Goal: Find specific page/section: Find specific page/section

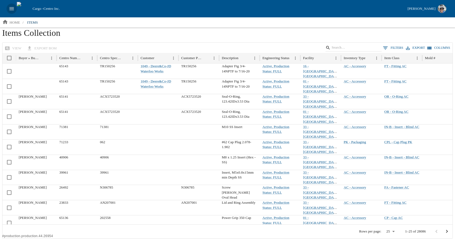
click at [10, 10] on icon "open drawer" at bounding box center [11, 8] width 5 height 3
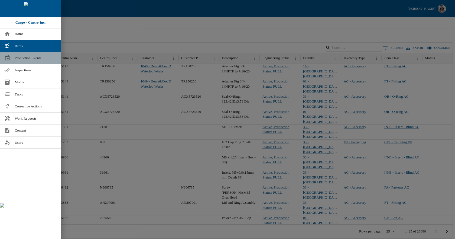
click at [14, 57] on link "Production Events" at bounding box center [30, 58] width 61 height 12
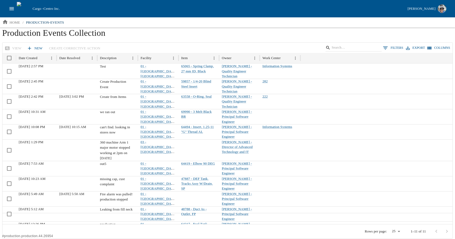
click at [11, 10] on icon "open drawer" at bounding box center [12, 9] width 6 height 6
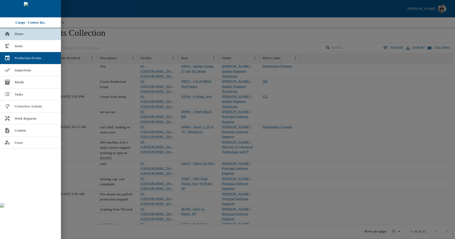
click at [21, 32] on span "Home" at bounding box center [36, 33] width 42 height 5
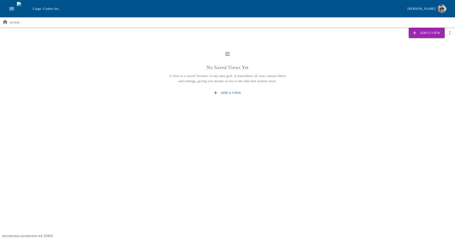
click at [9, 8] on icon "open drawer" at bounding box center [12, 9] width 6 height 6
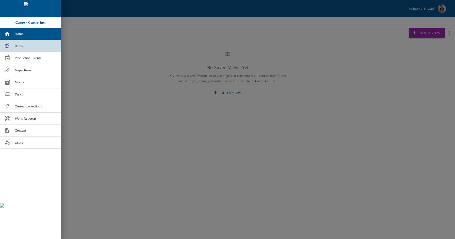
click at [16, 50] on link "Items" at bounding box center [30, 46] width 61 height 12
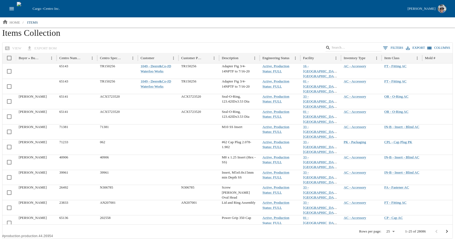
click at [7, 8] on button "open drawer" at bounding box center [11, 9] width 10 height 10
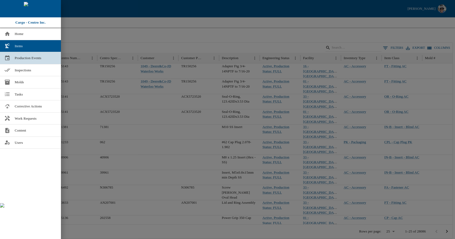
click at [13, 55] on link "Production Events" at bounding box center [30, 58] width 61 height 12
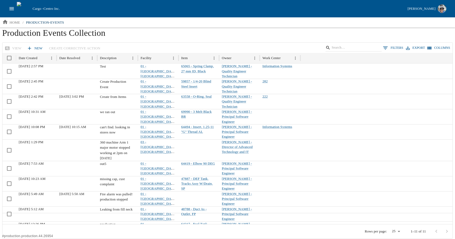
click at [11, 5] on button "open drawer" at bounding box center [11, 9] width 10 height 10
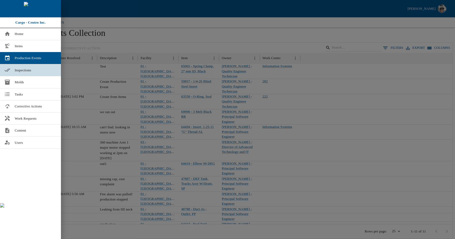
click at [15, 72] on span "Inspections" at bounding box center [36, 69] width 42 height 5
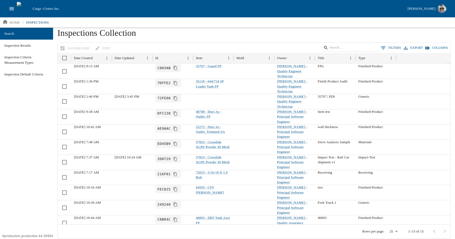
click at [9, 10] on icon "open drawer" at bounding box center [12, 9] width 6 height 6
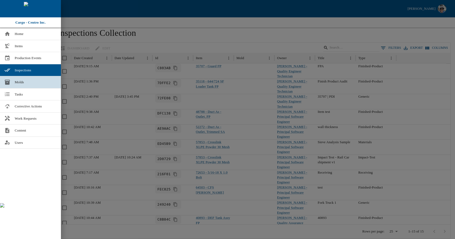
click at [16, 78] on link "Molds" at bounding box center [30, 82] width 61 height 12
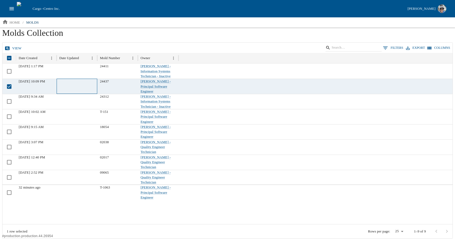
click at [79, 83] on div at bounding box center [77, 86] width 41 height 15
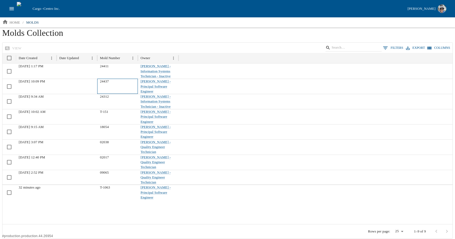
click at [112, 84] on div "24437" at bounding box center [117, 86] width 41 height 15
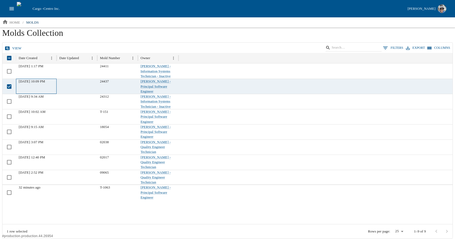
click at [45, 82] on span "[DATE] 10:09 PM" at bounding box center [32, 81] width 27 height 4
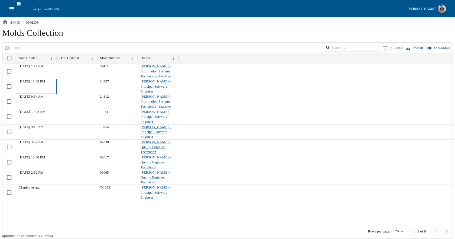
click at [45, 82] on span "[DATE] 10:09 PM" at bounding box center [32, 81] width 27 height 4
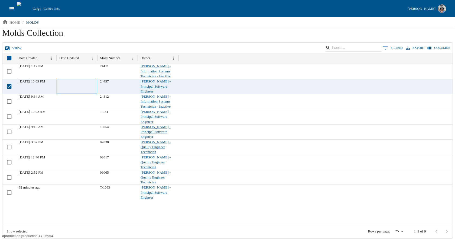
click at [69, 87] on div at bounding box center [77, 86] width 41 height 15
click at [15, 49] on link "view" at bounding box center [14, 48] width 20 height 9
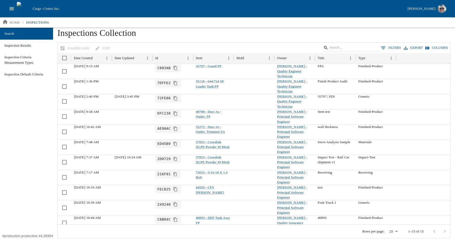
click at [8, 10] on button "open drawer" at bounding box center [11, 9] width 10 height 10
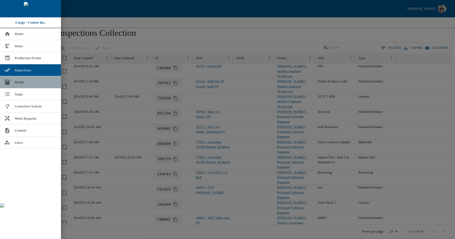
click at [24, 86] on link "Molds" at bounding box center [30, 82] width 61 height 12
